Goal: Information Seeking & Learning: Learn about a topic

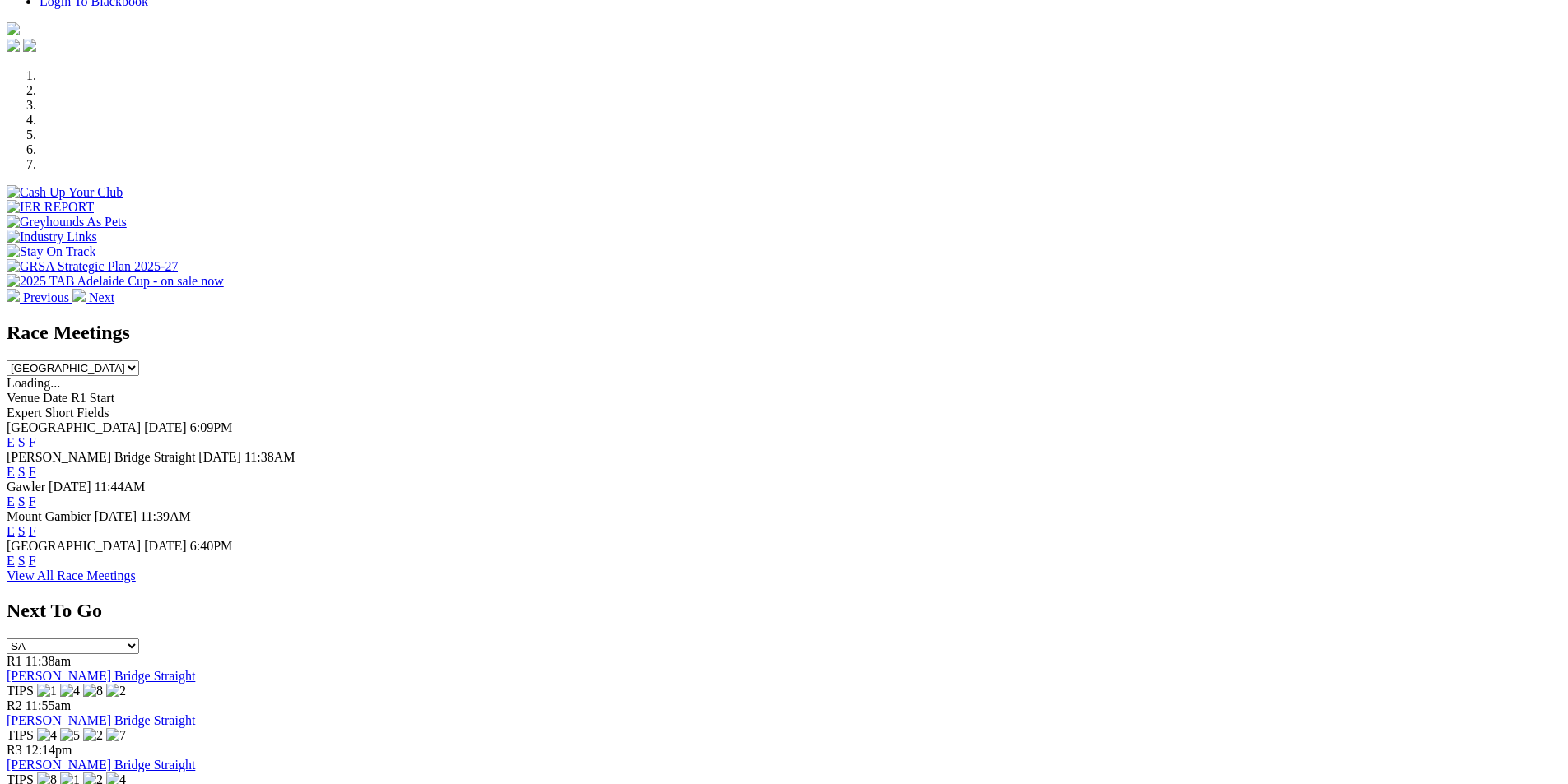
scroll to position [493, 0]
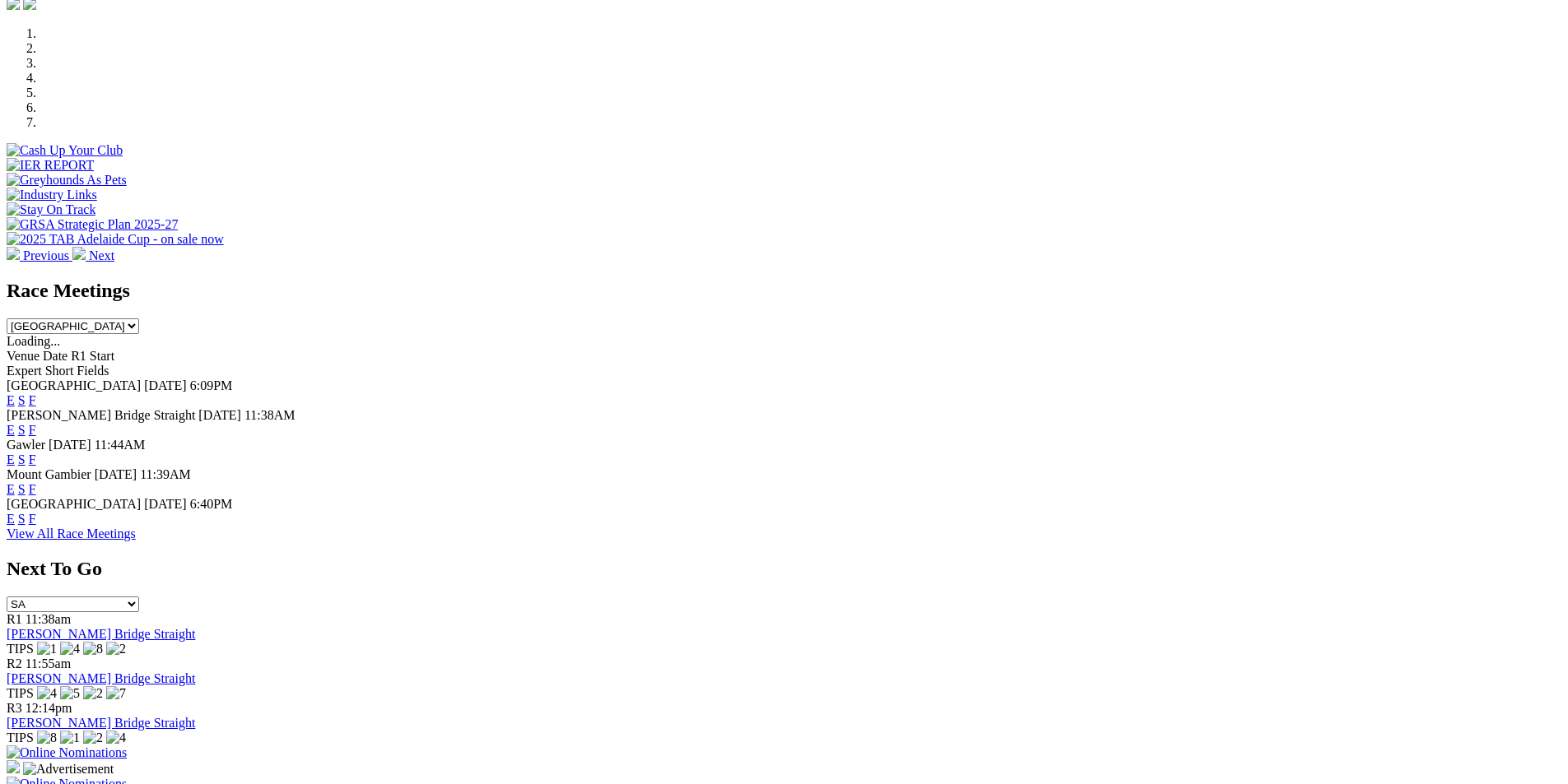
click at [139, 318] on select "South Australia New South Wales Northern Territory Queensland Tasmania Victoria…" at bounding box center [73, 326] width 132 height 16
select select "QLD"
click at [139, 318] on select "South Australia New South Wales Northern Territory Queensland Tasmania Victoria…" at bounding box center [73, 326] width 132 height 16
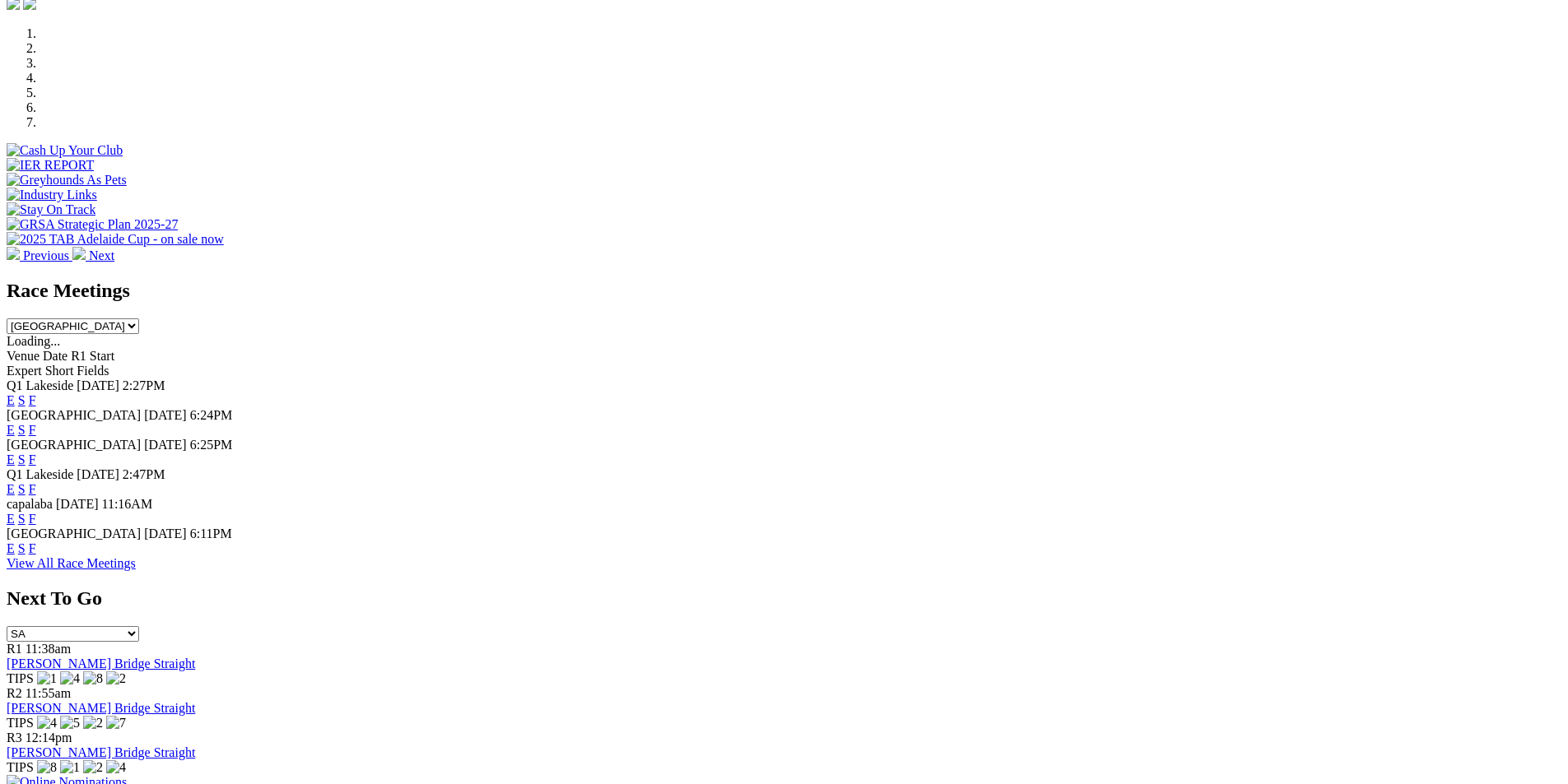
click at [37, 393] on link "F" at bounding box center [32, 400] width 8 height 14
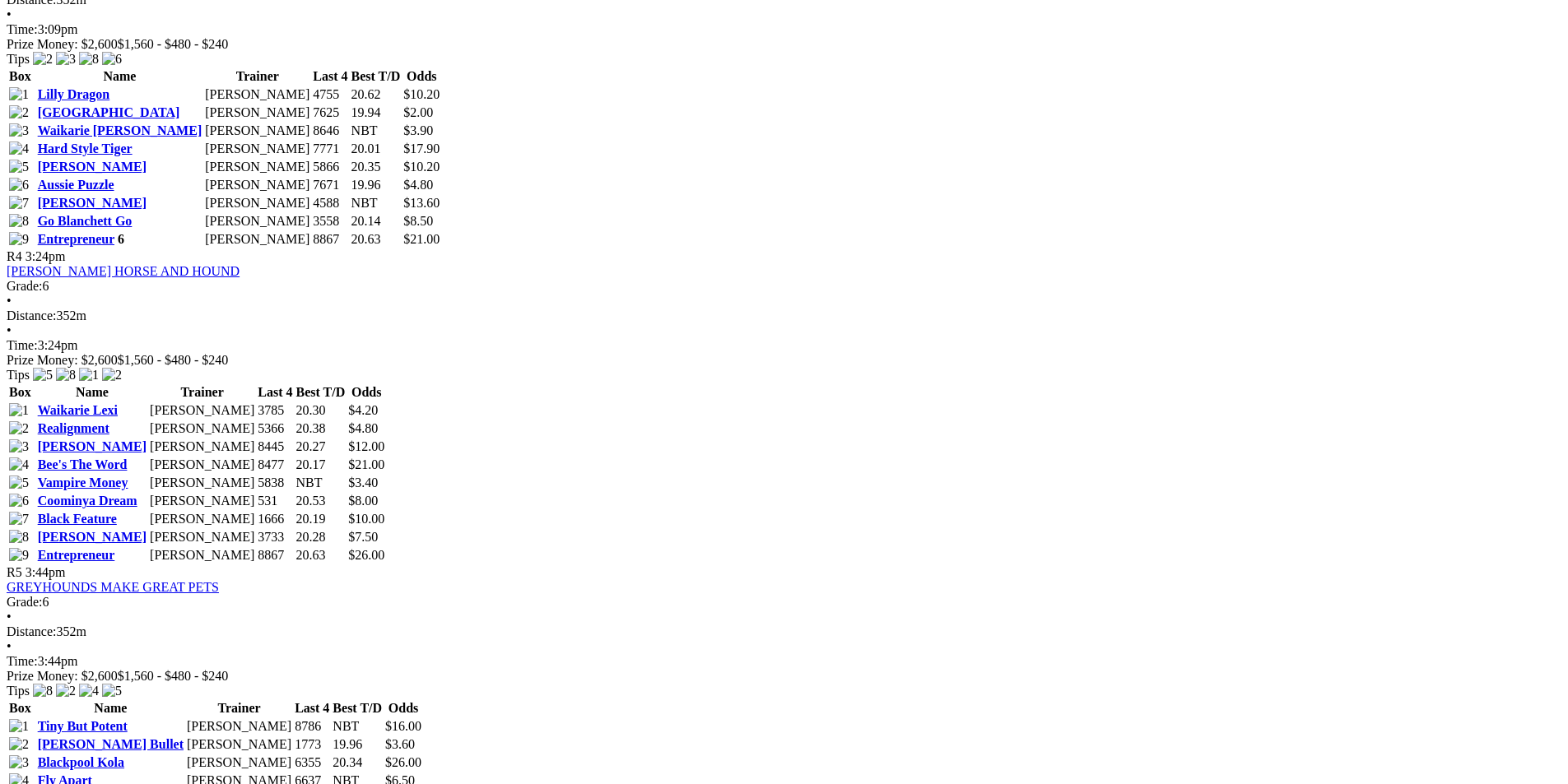
scroll to position [1563, 0]
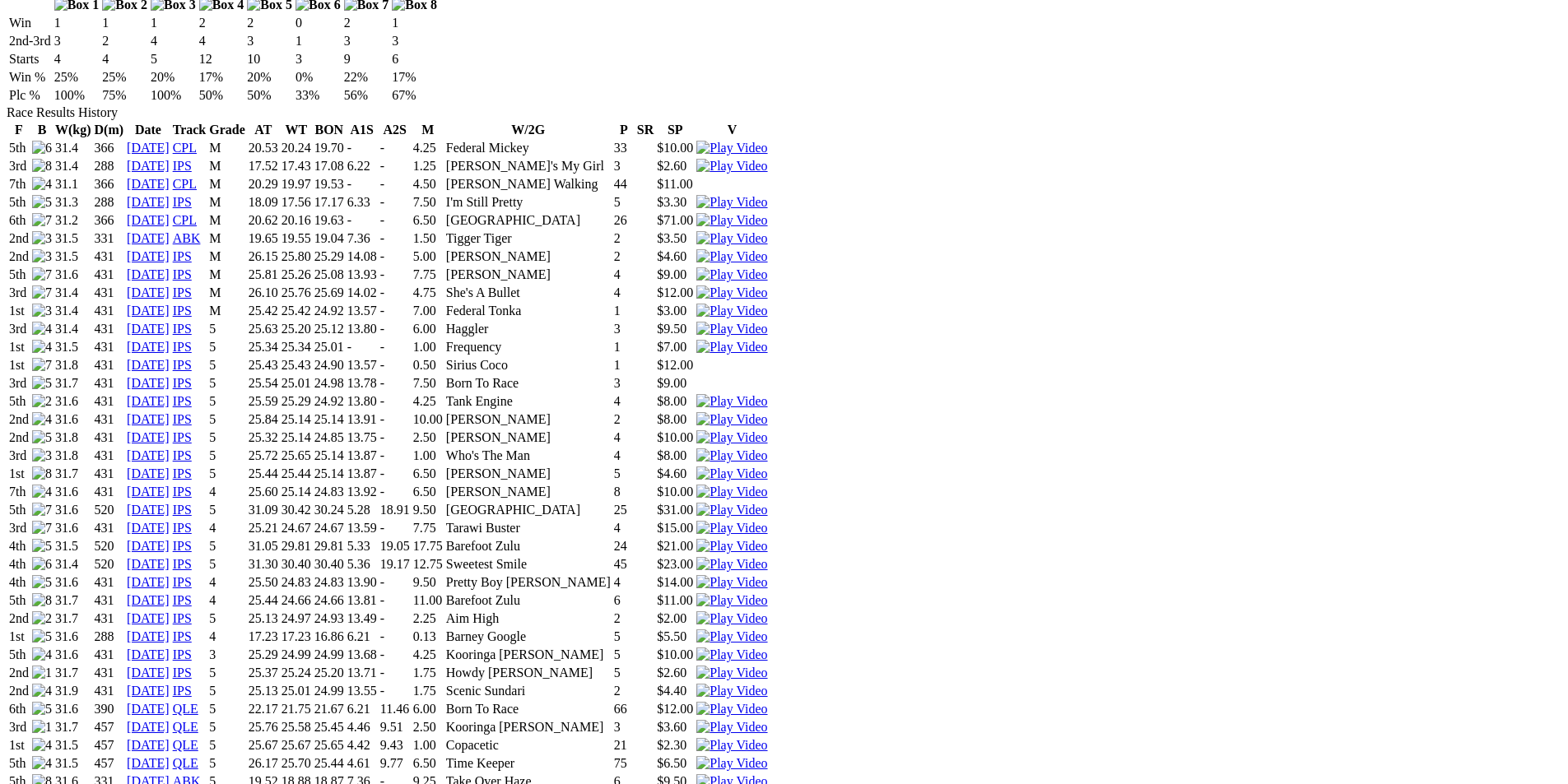
scroll to position [1398, 0]
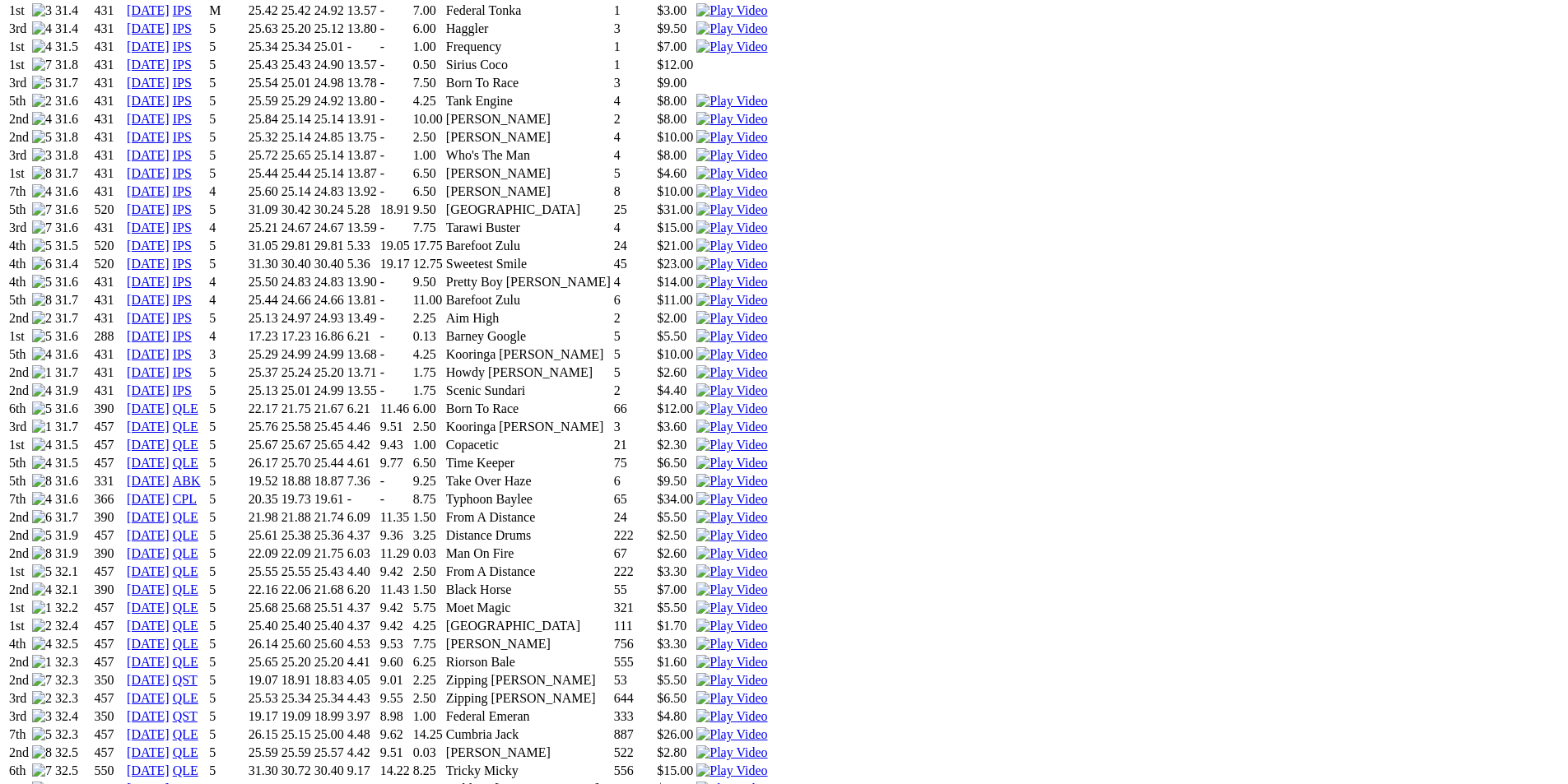
click at [767, 781] on img at bounding box center [731, 788] width 71 height 15
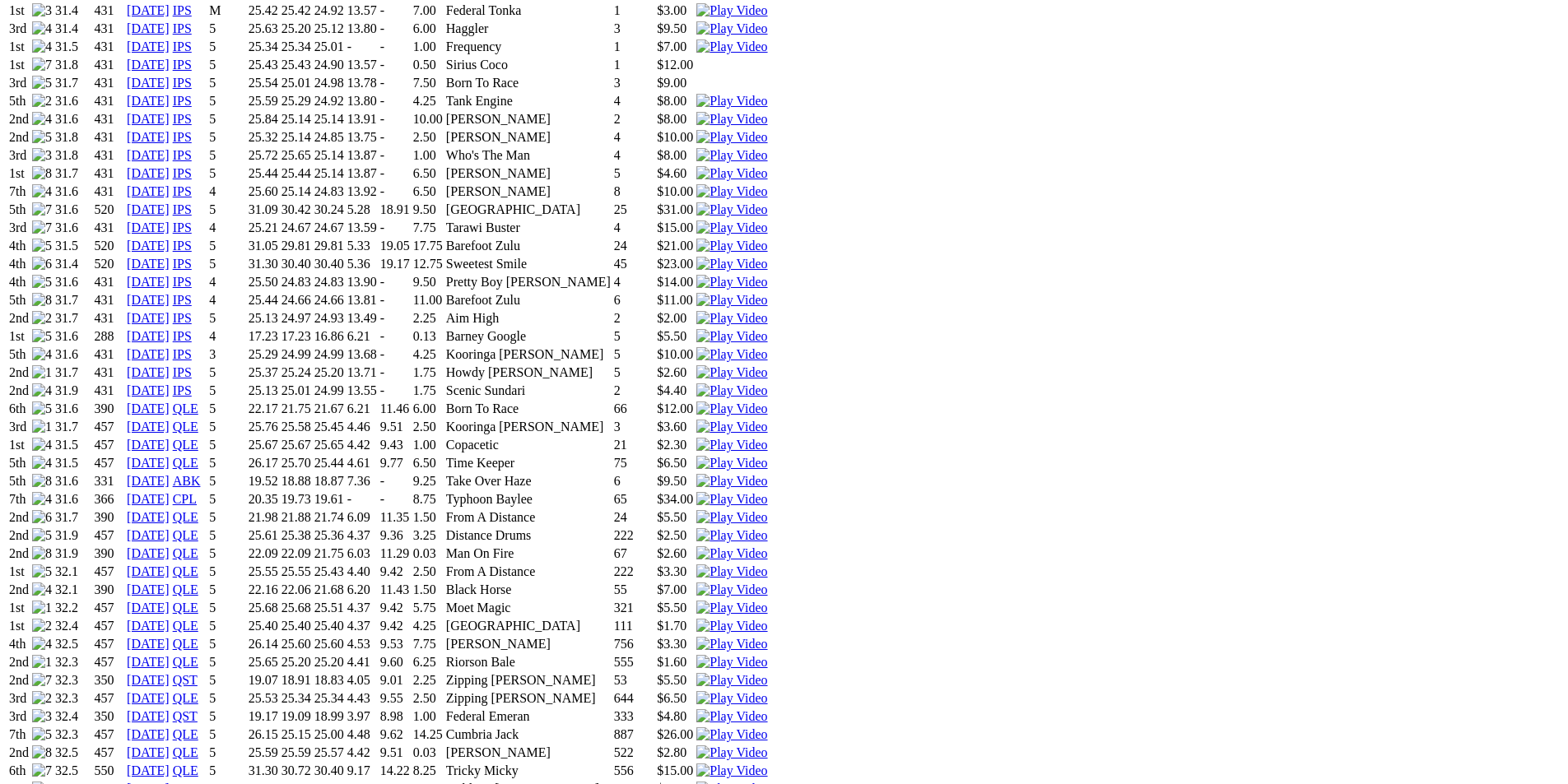
click at [767, 654] on img at bounding box center [731, 661] width 71 height 15
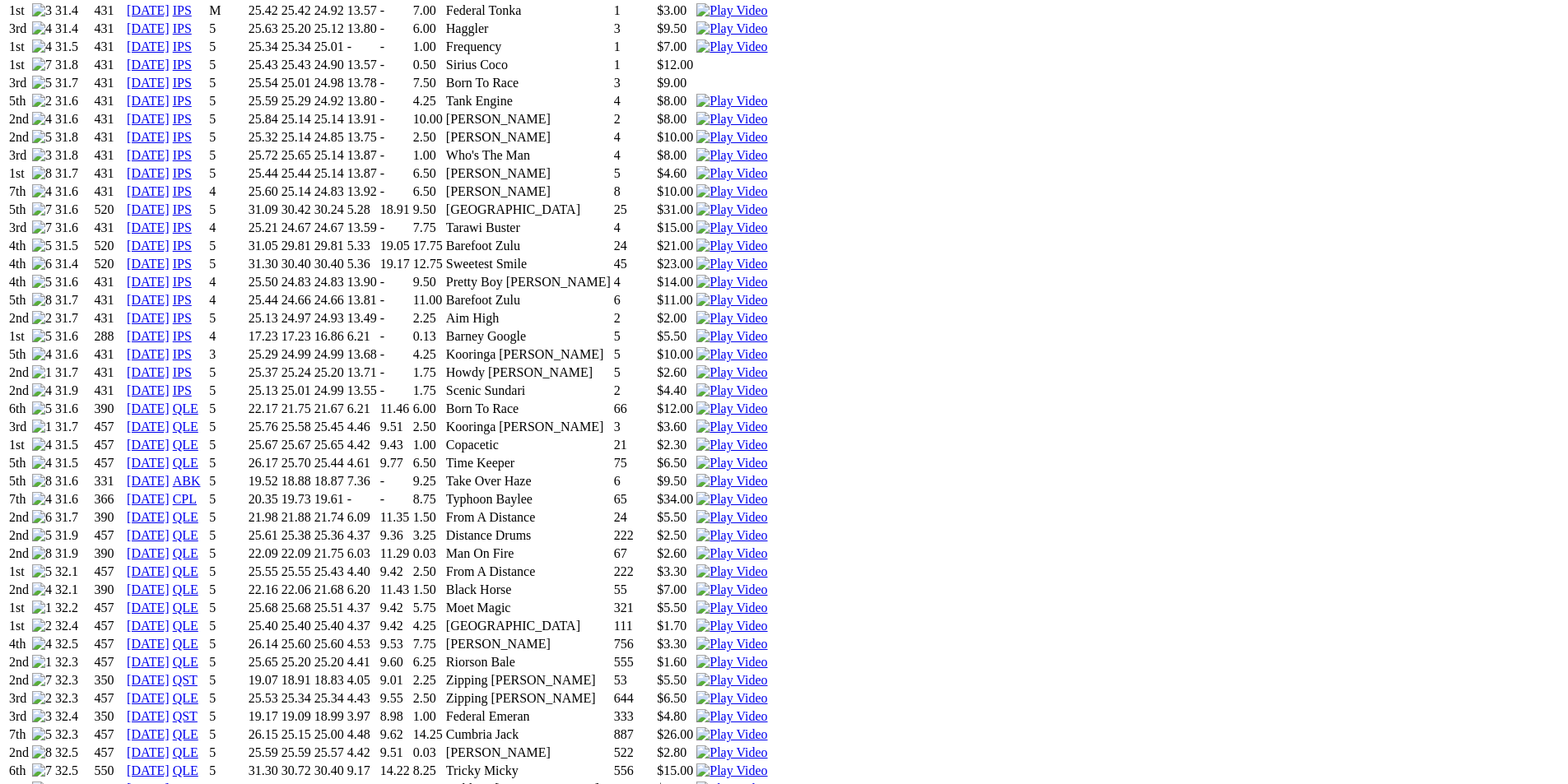
click at [767, 600] on img at bounding box center [731, 607] width 71 height 15
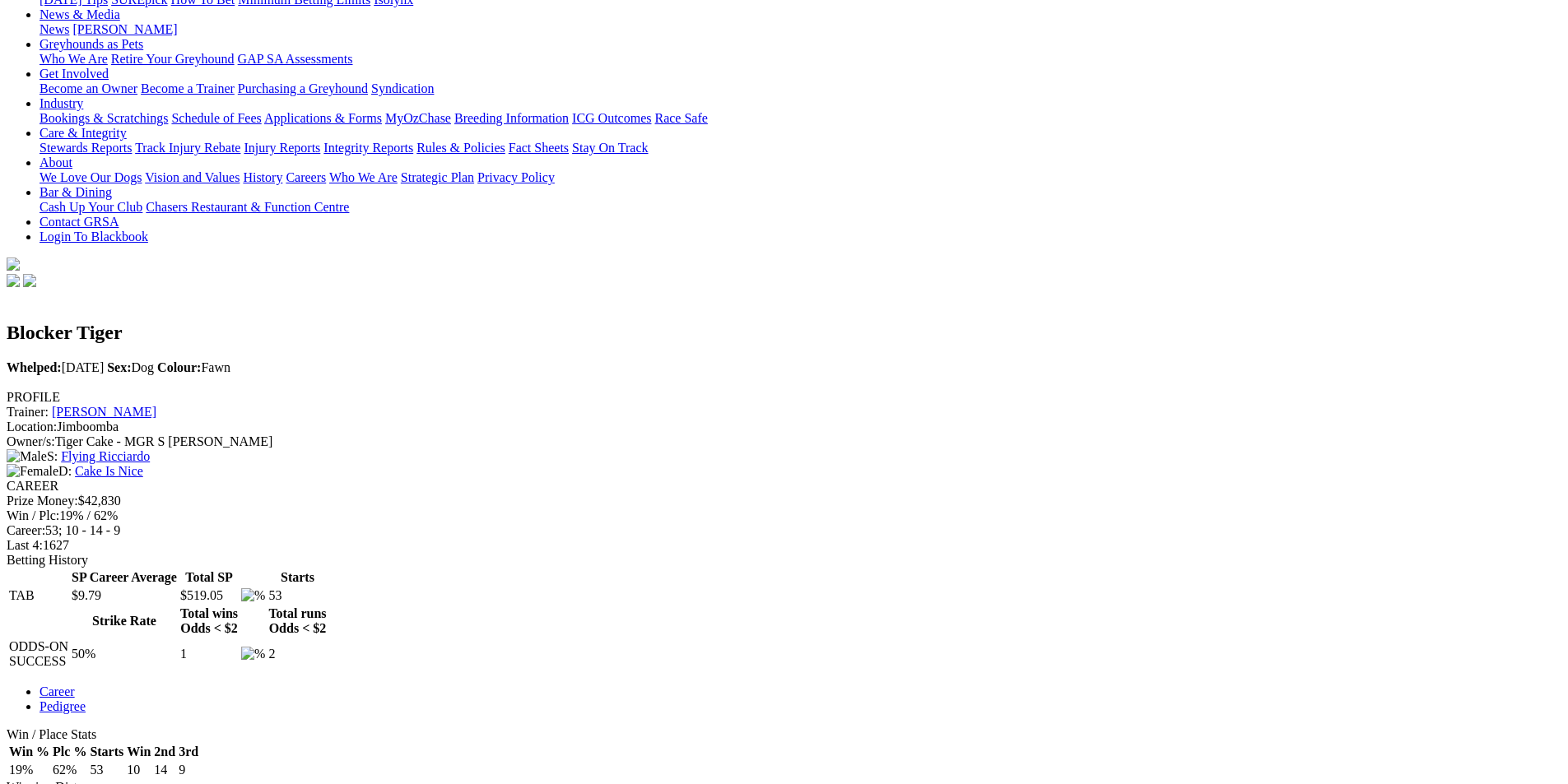
scroll to position [247, 0]
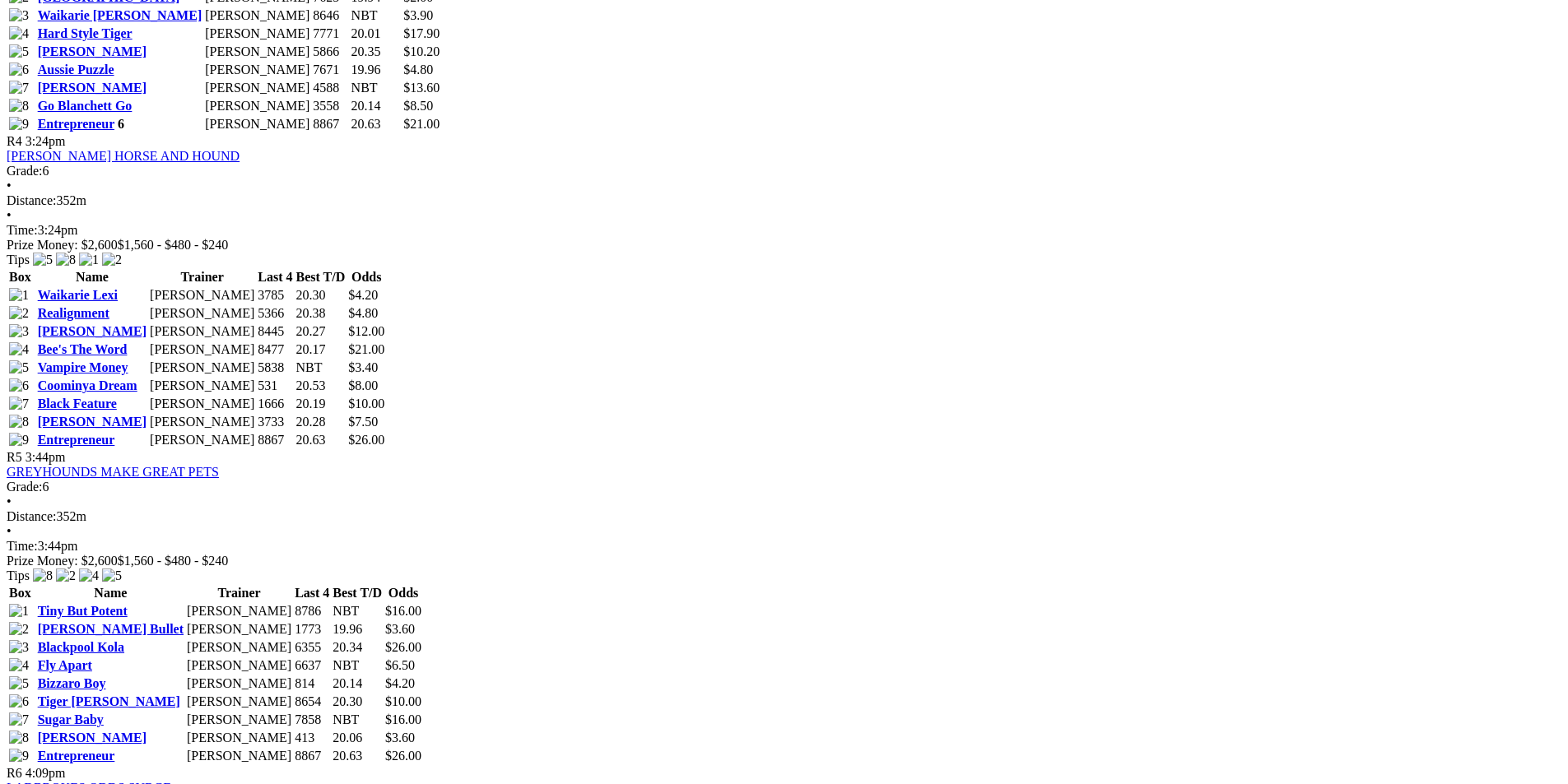
scroll to position [1727, 0]
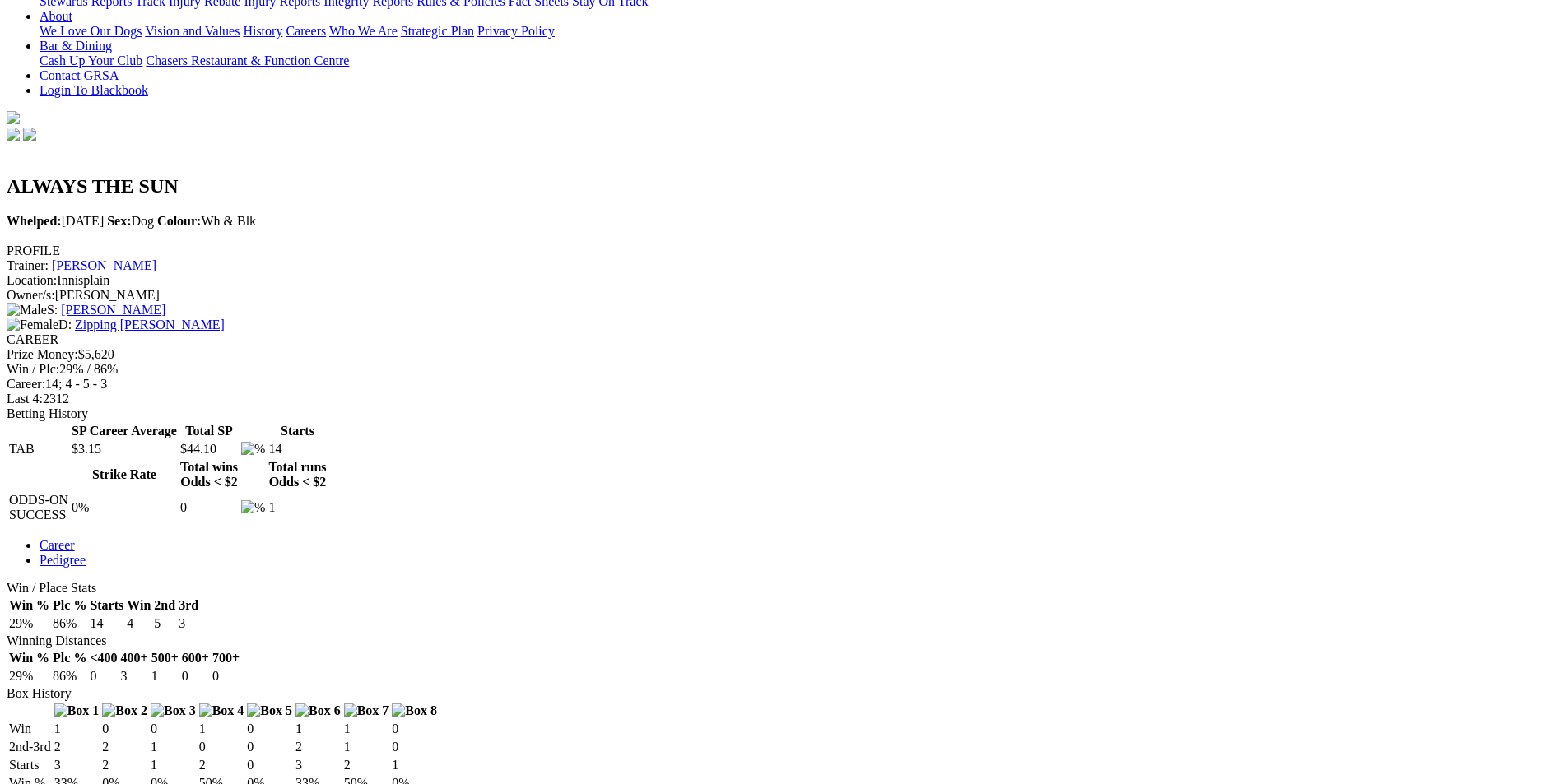
scroll to position [493, 0]
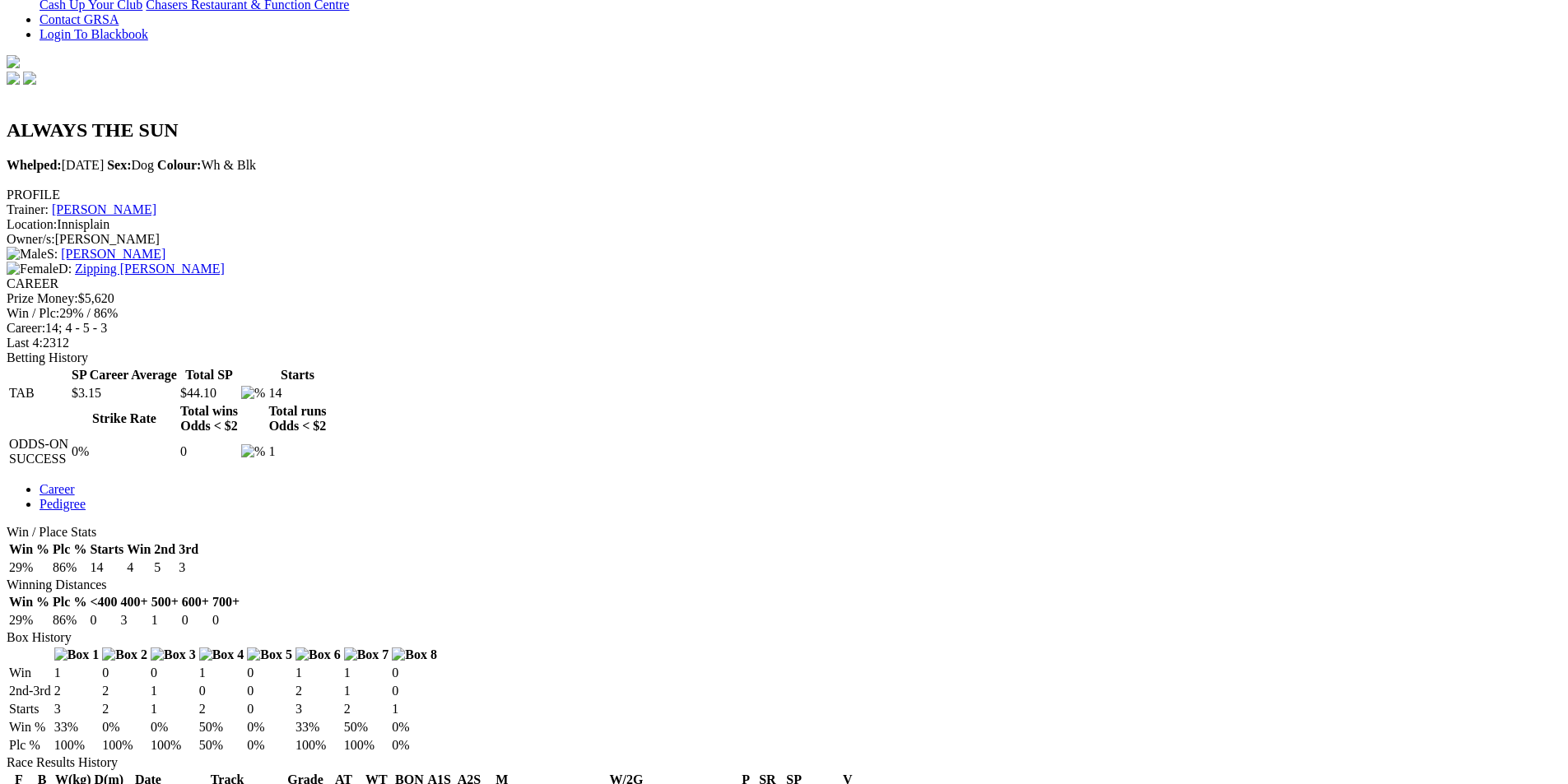
scroll to position [412, 0]
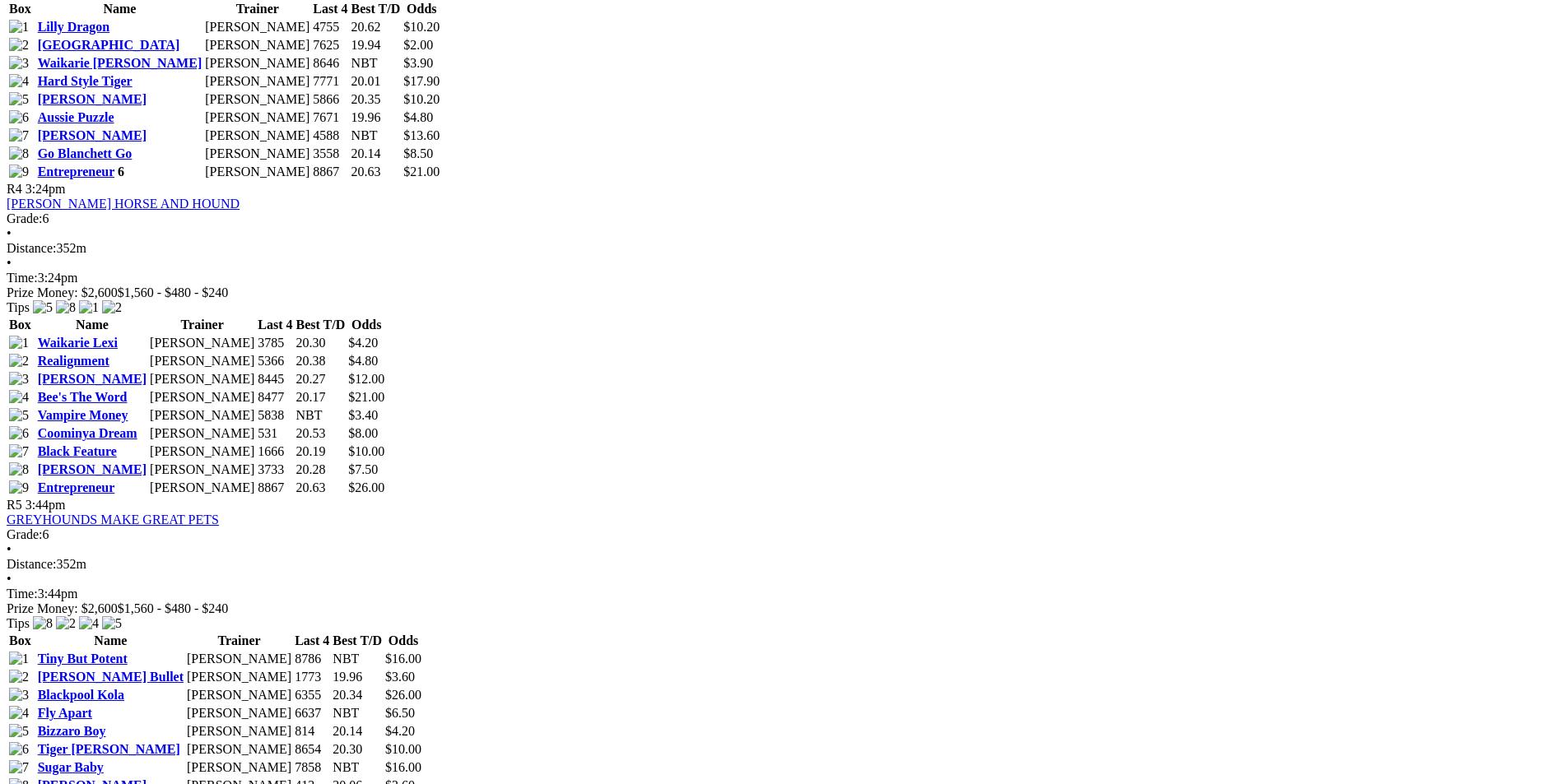
scroll to position [1810, 0]
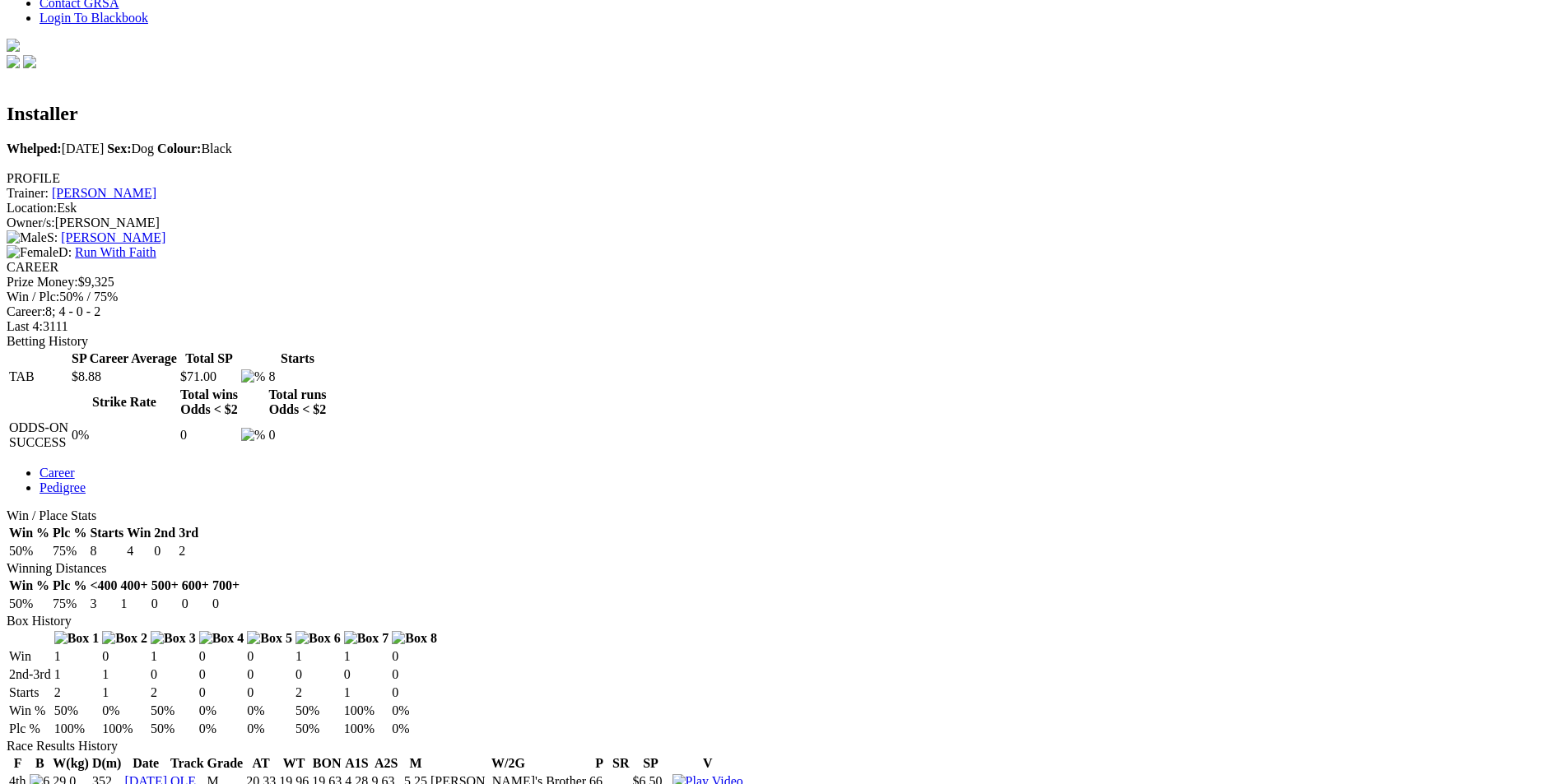
scroll to position [493, 0]
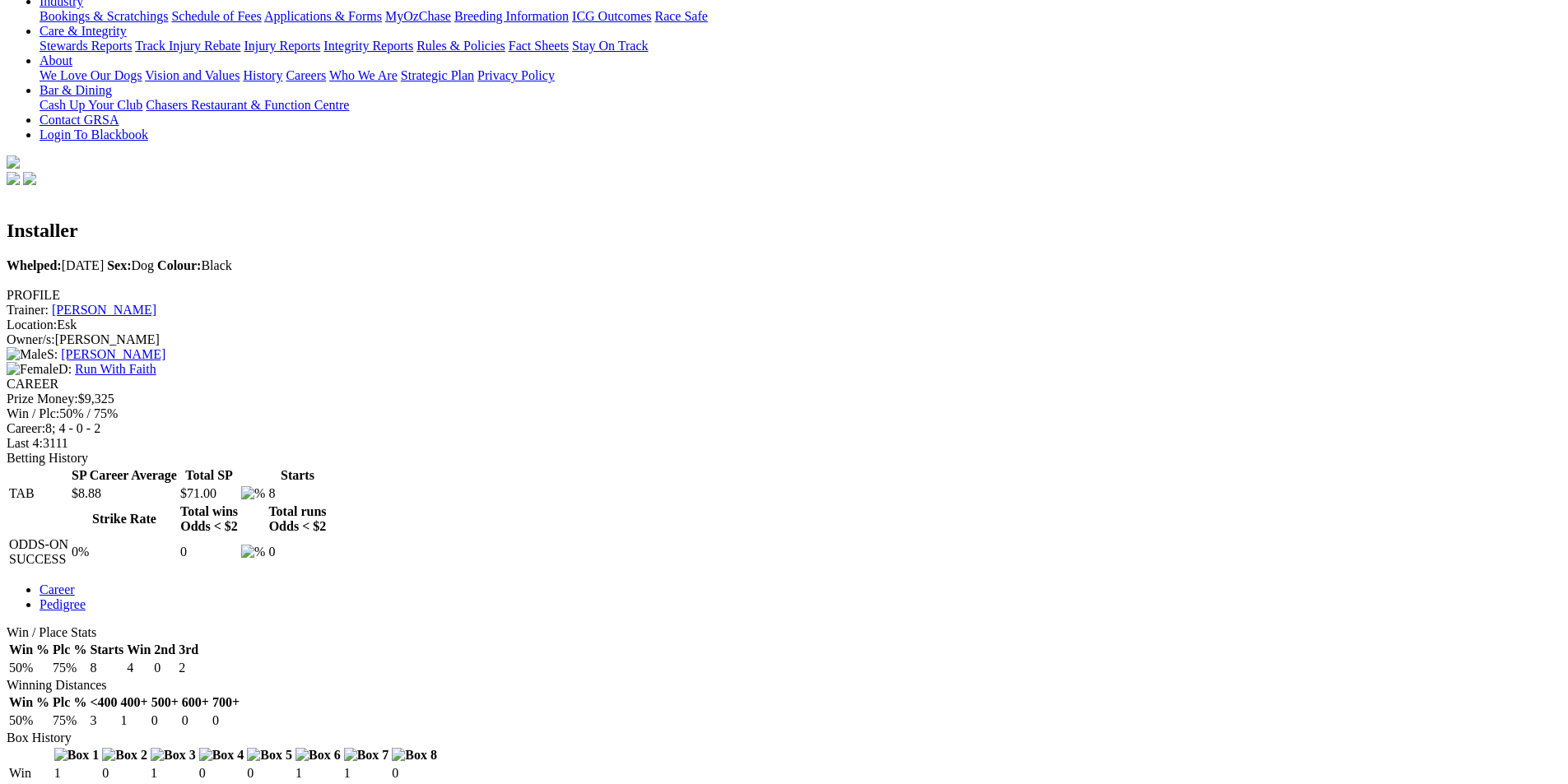
scroll to position [412, 0]
